Goal: Participate in discussion: Engage in conversation with other users on a specific topic

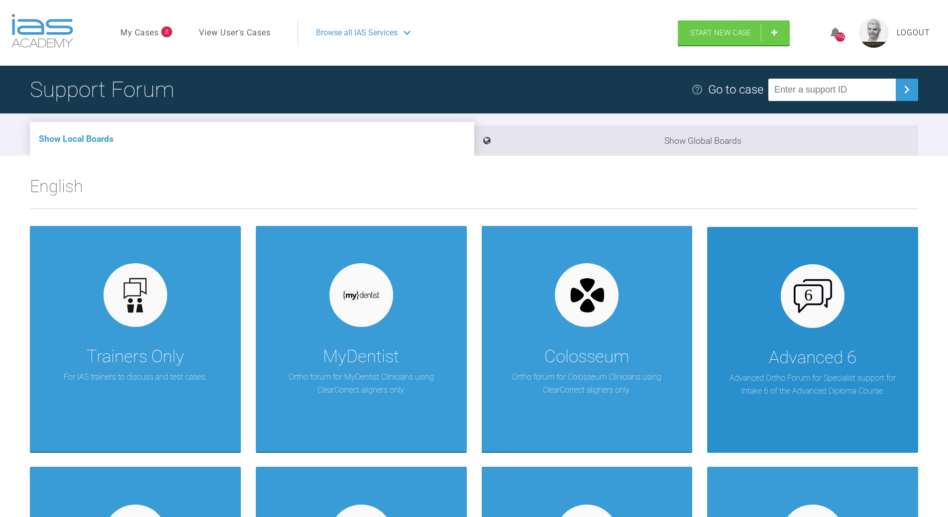
click at [827, 321] on div at bounding box center [813, 296] width 64 height 64
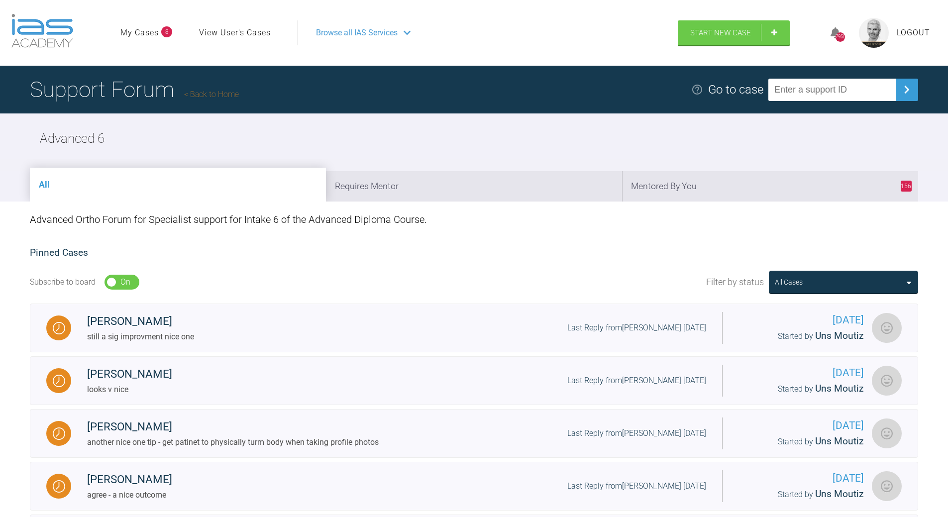
click at [223, 96] on link "Back to Home" at bounding box center [211, 94] width 55 height 9
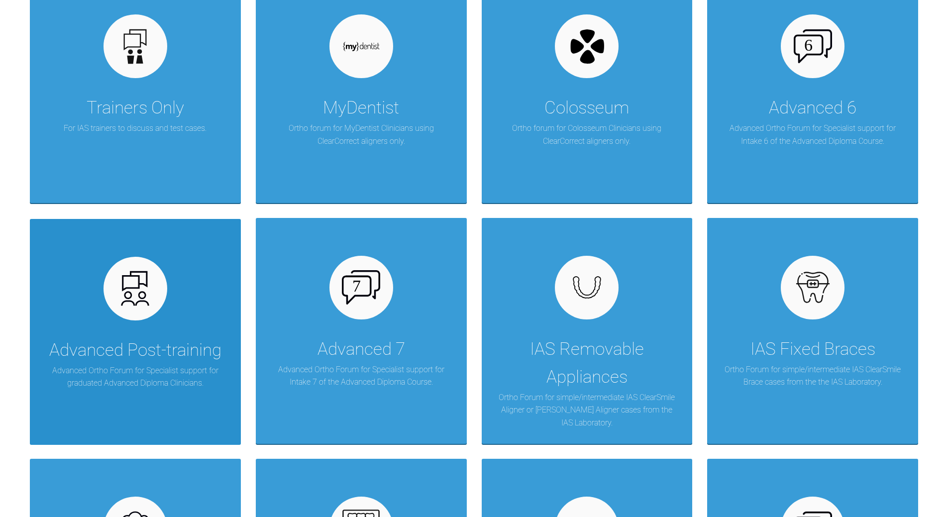
click at [160, 303] on div at bounding box center [135, 289] width 64 height 64
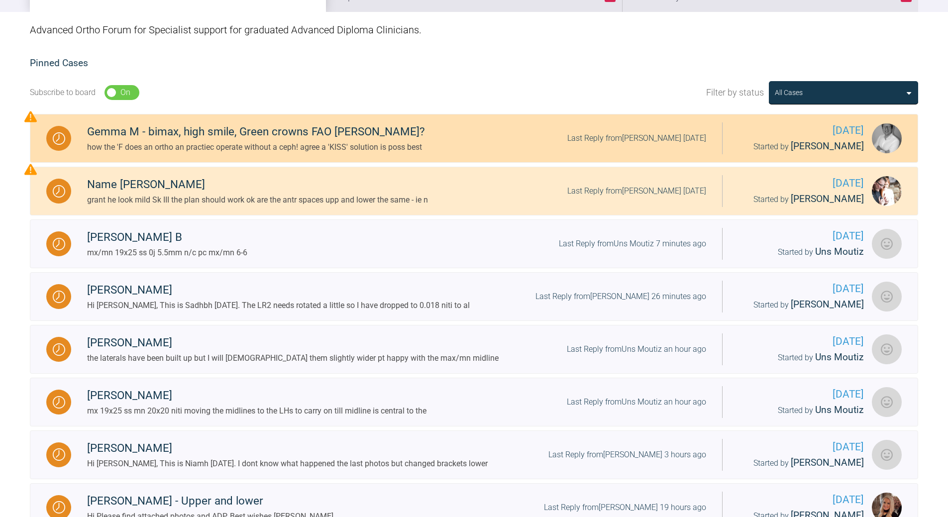
scroll to position [99, 0]
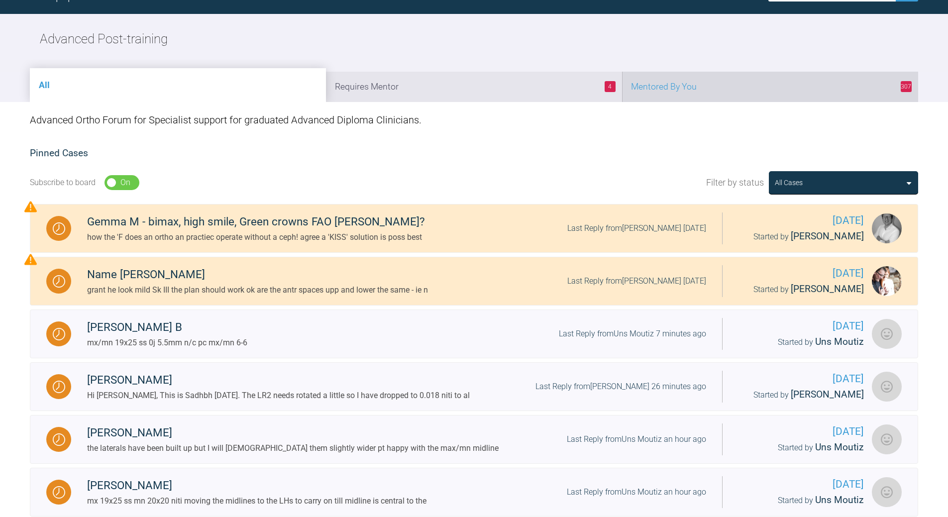
click at [705, 89] on li "307 Mentored By You" at bounding box center [770, 87] width 296 height 30
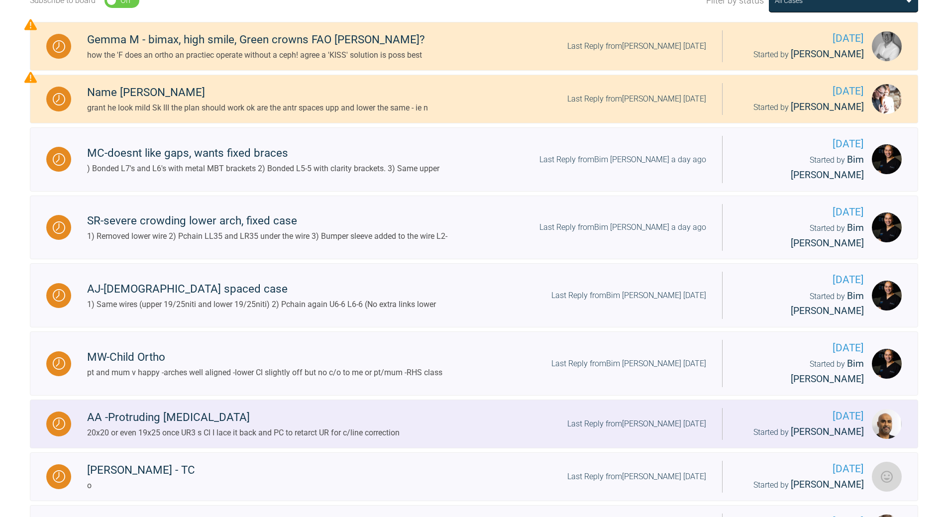
scroll to position [348, 0]
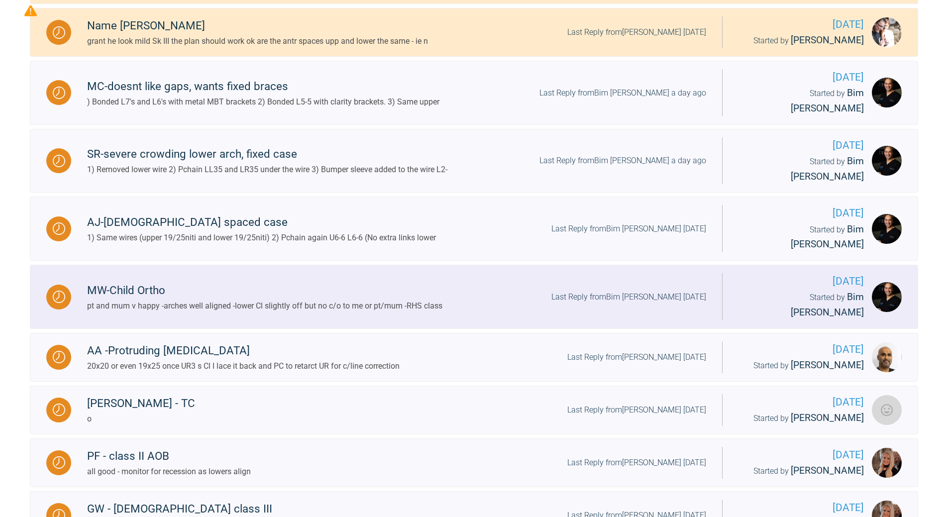
click at [613, 291] on div "Last Reply from Bim [PERSON_NAME] [DATE]" at bounding box center [628, 297] width 155 height 13
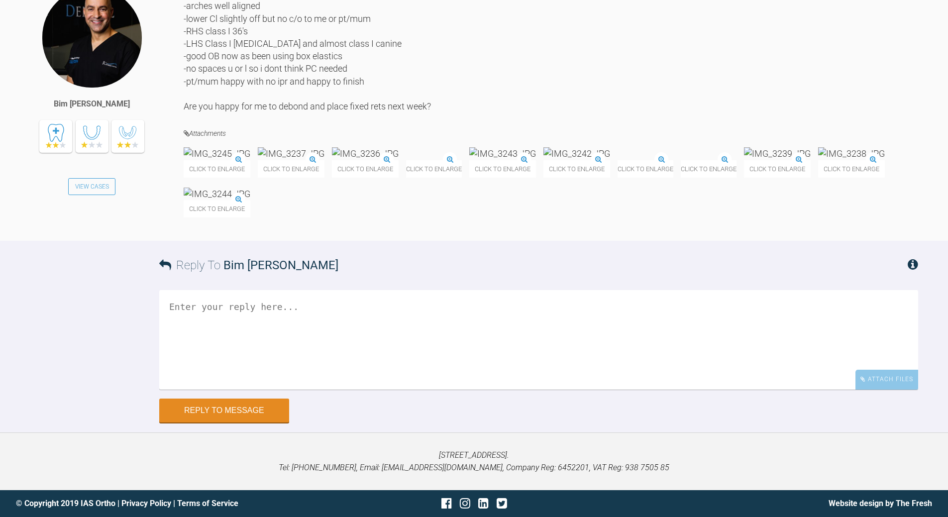
scroll to position [11065, 0]
